Goal: Information Seeking & Learning: Find specific fact

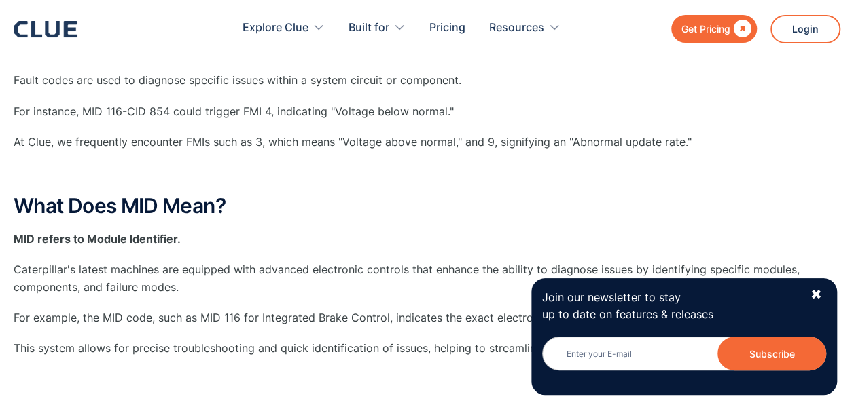
scroll to position [345, 0]
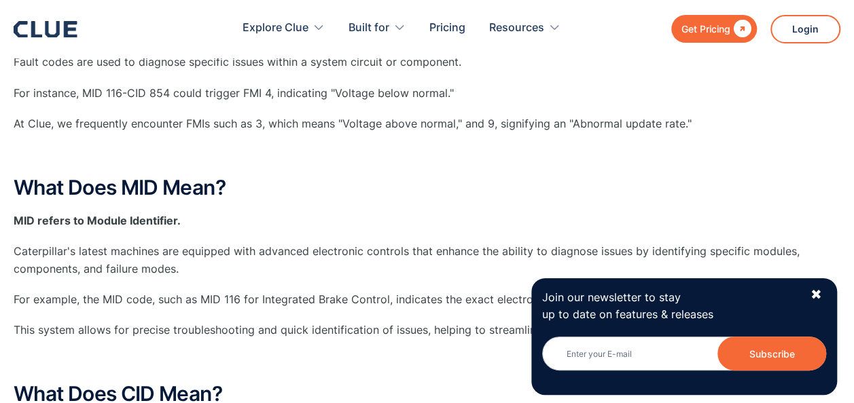
click at [345, 221] on p "MID refers to Module Identifier." at bounding box center [427, 221] width 826 height 17
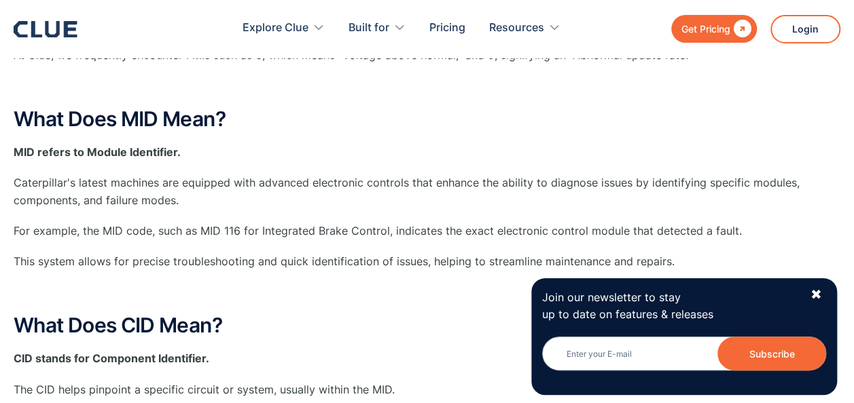
scroll to position [414, 0]
click at [809, 287] on div "✖" at bounding box center [815, 295] width 12 height 17
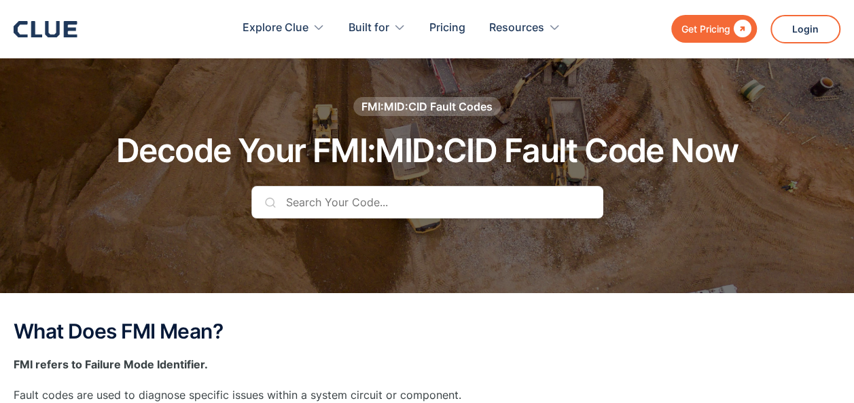
scroll to position [0, 0]
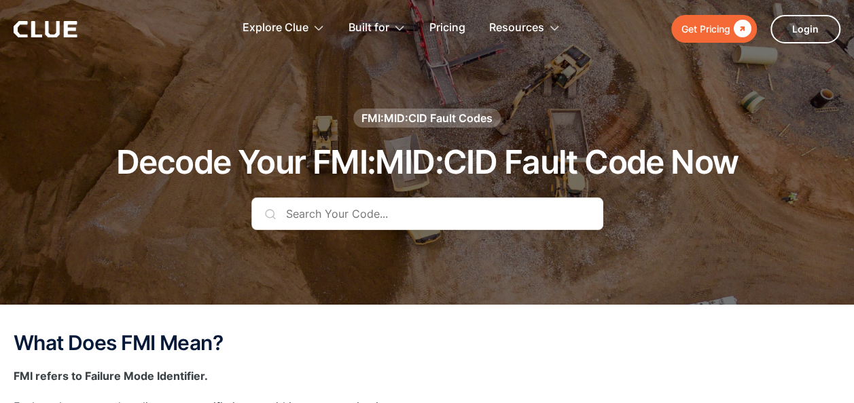
click at [360, 210] on input "text" at bounding box center [427, 214] width 352 height 33
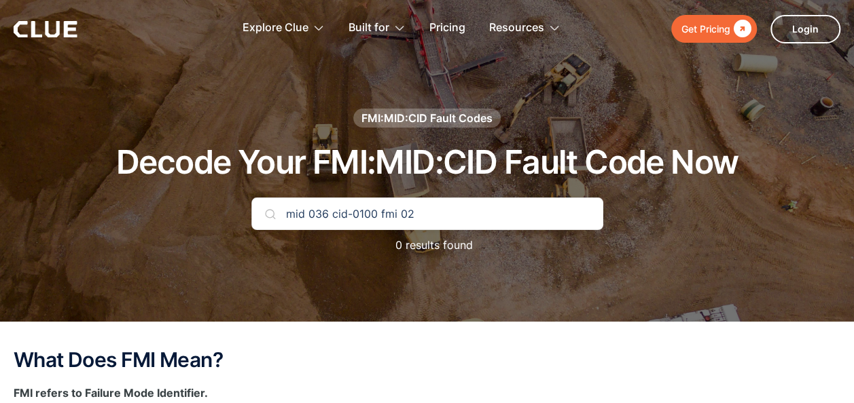
click at [308, 215] on input "mid 036 cid-0100 fmi 02" at bounding box center [427, 214] width 352 height 33
click at [399, 213] on input "mid-036 cid-0100 fmi 02" at bounding box center [427, 214] width 352 height 33
type input "mid-036 cid-0100 fmi-02"
